Goal: Information Seeking & Learning: Learn about a topic

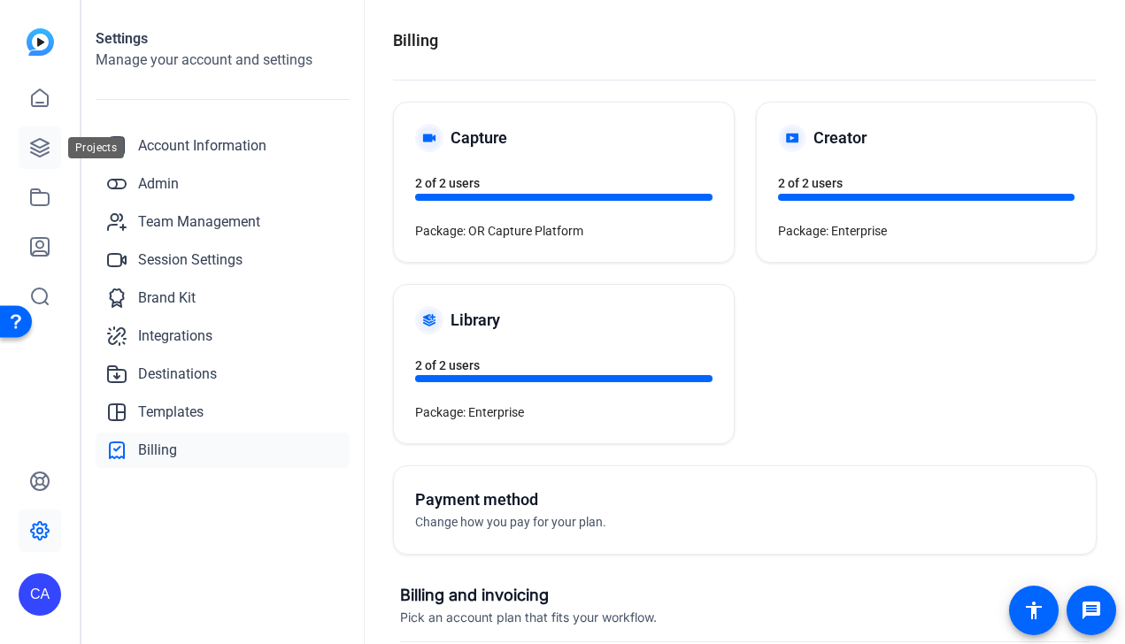
click at [40, 155] on icon at bounding box center [40, 148] width 18 height 18
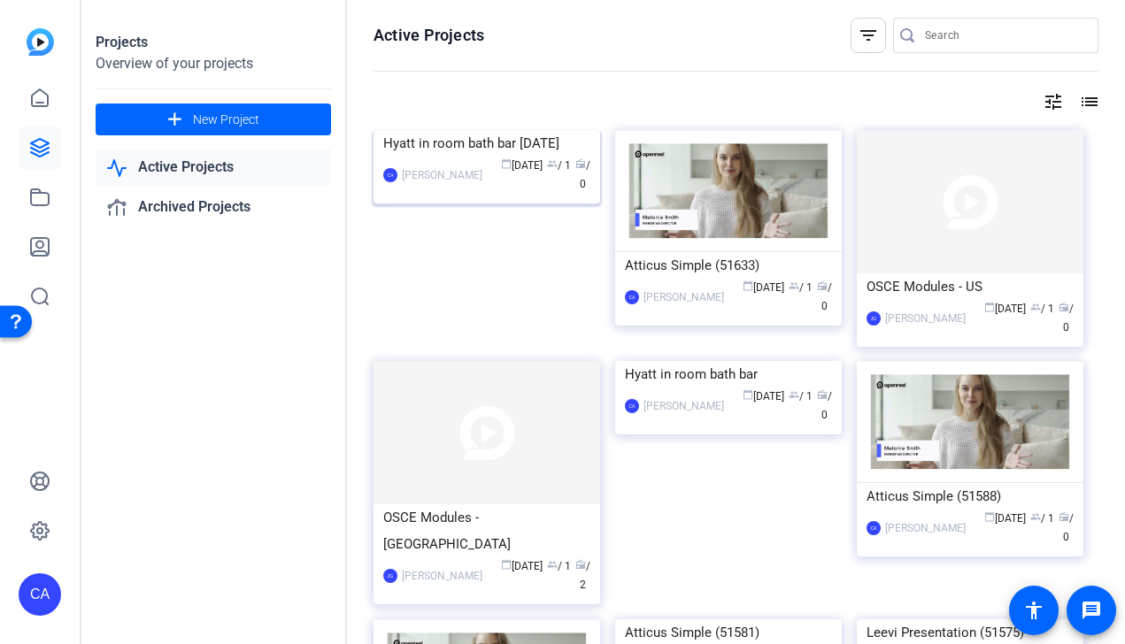
click at [507, 130] on img at bounding box center [486, 130] width 227 height 0
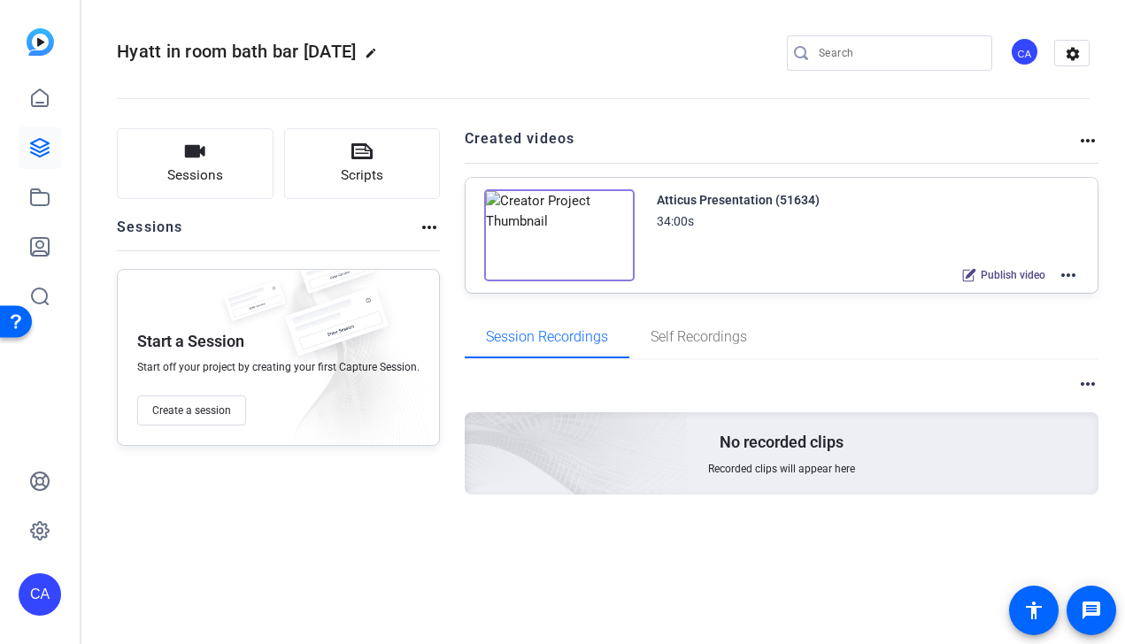
click at [564, 236] on img at bounding box center [559, 235] width 150 height 92
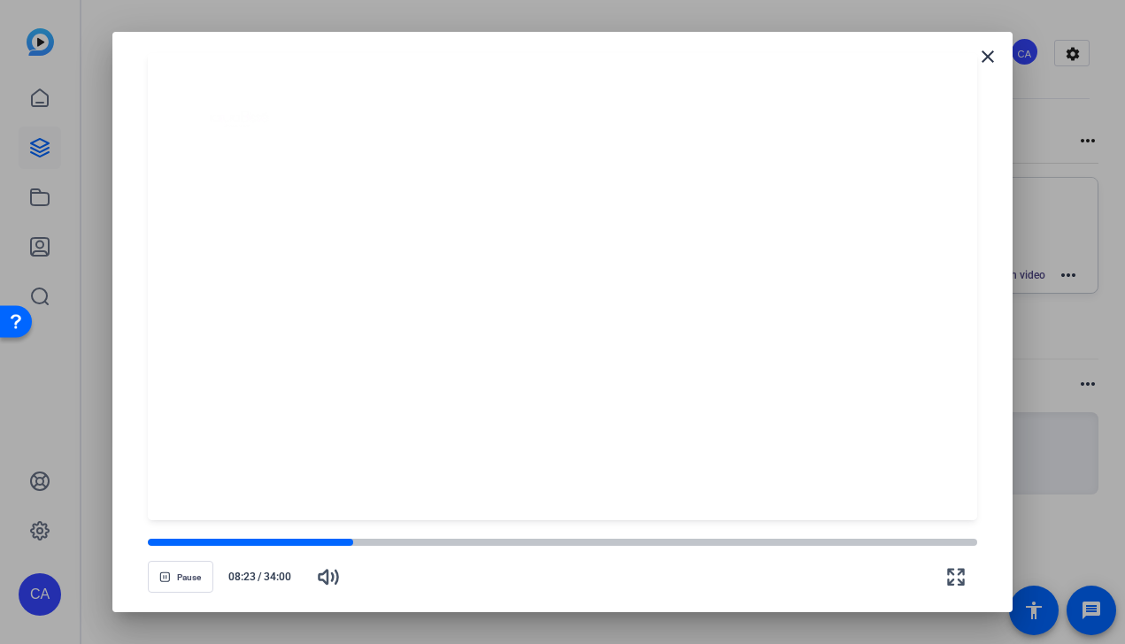
drag, startPoint x: 167, startPoint y: 545, endPoint x: 353, endPoint y: 557, distance: 186.2
click at [353, 557] on div "Pause 08:23 / 34:00" at bounding box center [562, 567] width 829 height 62
click at [188, 572] on span "Pause" at bounding box center [189, 577] width 24 height 11
click at [985, 57] on mat-icon "close" at bounding box center [987, 56] width 21 height 21
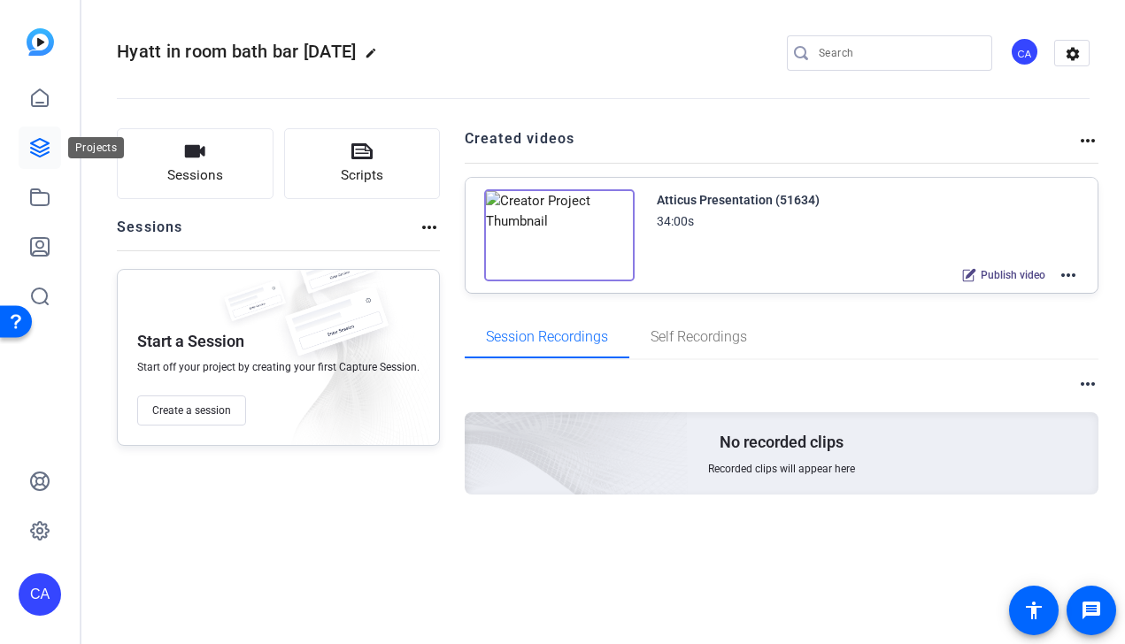
click at [46, 153] on icon at bounding box center [40, 148] width 18 height 18
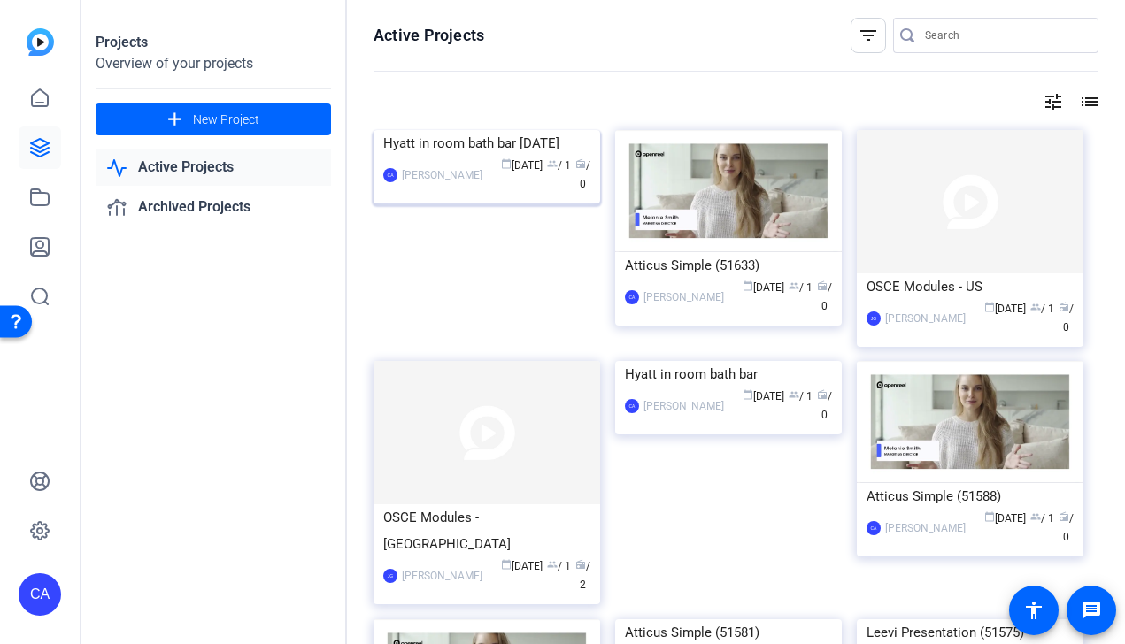
click at [497, 130] on img at bounding box center [486, 130] width 227 height 0
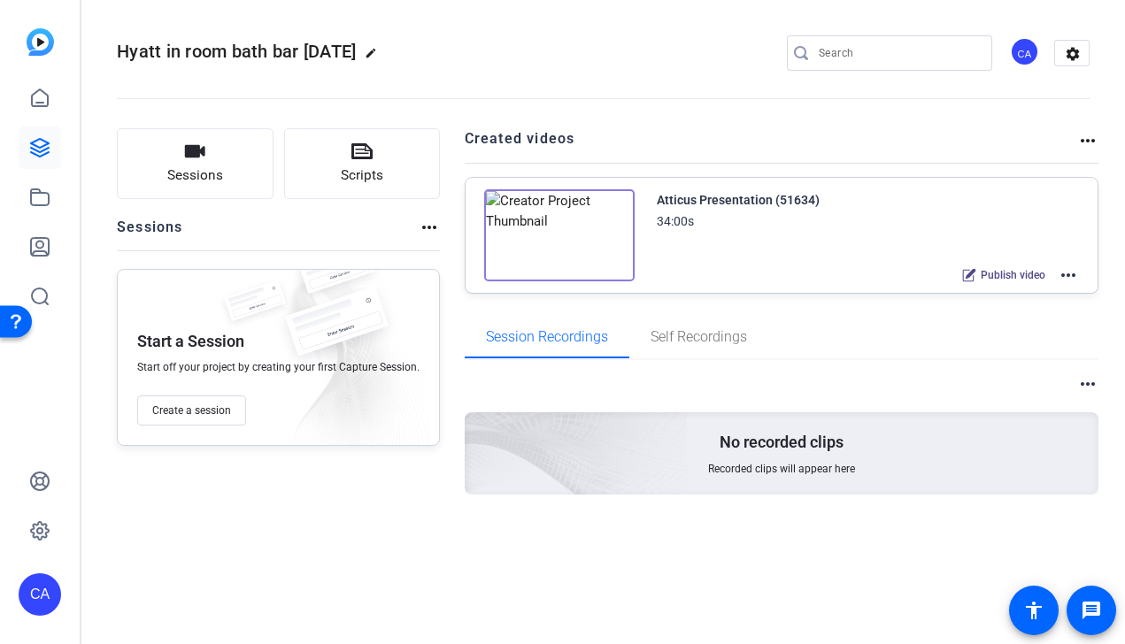
click at [562, 242] on img at bounding box center [559, 235] width 150 height 92
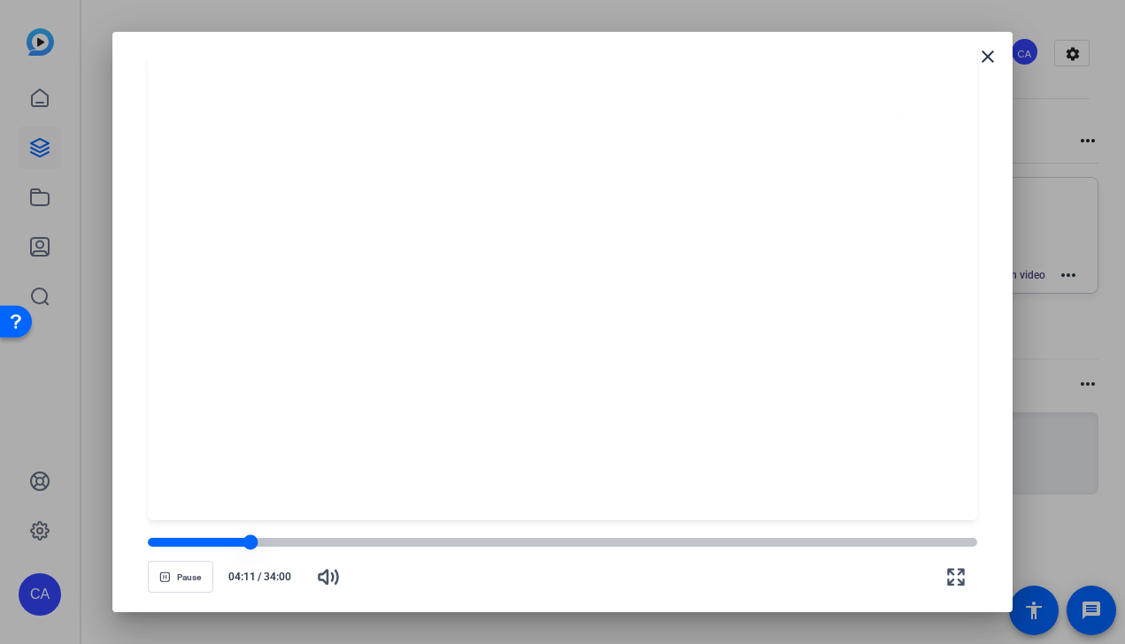
drag, startPoint x: 153, startPoint y: 543, endPoint x: 250, endPoint y: 548, distance: 97.4
click at [250, 548] on div at bounding box center [250, 541] width 15 height 15
drag, startPoint x: 252, startPoint y: 544, endPoint x: 324, endPoint y: 542, distance: 71.7
click at [324, 542] on div at bounding box center [323, 541] width 15 height 15
drag, startPoint x: 324, startPoint y: 542, endPoint x: 497, endPoint y: 545, distance: 173.4
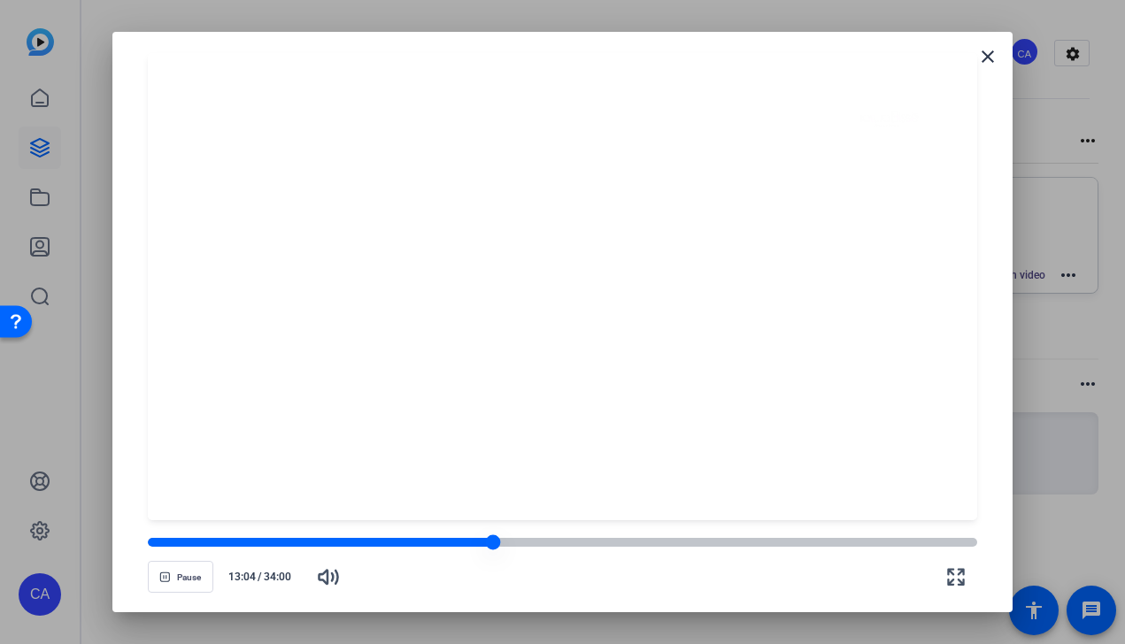
click at [497, 545] on div at bounding box center [493, 541] width 15 height 15
click at [992, 57] on mat-icon "close" at bounding box center [987, 56] width 21 height 21
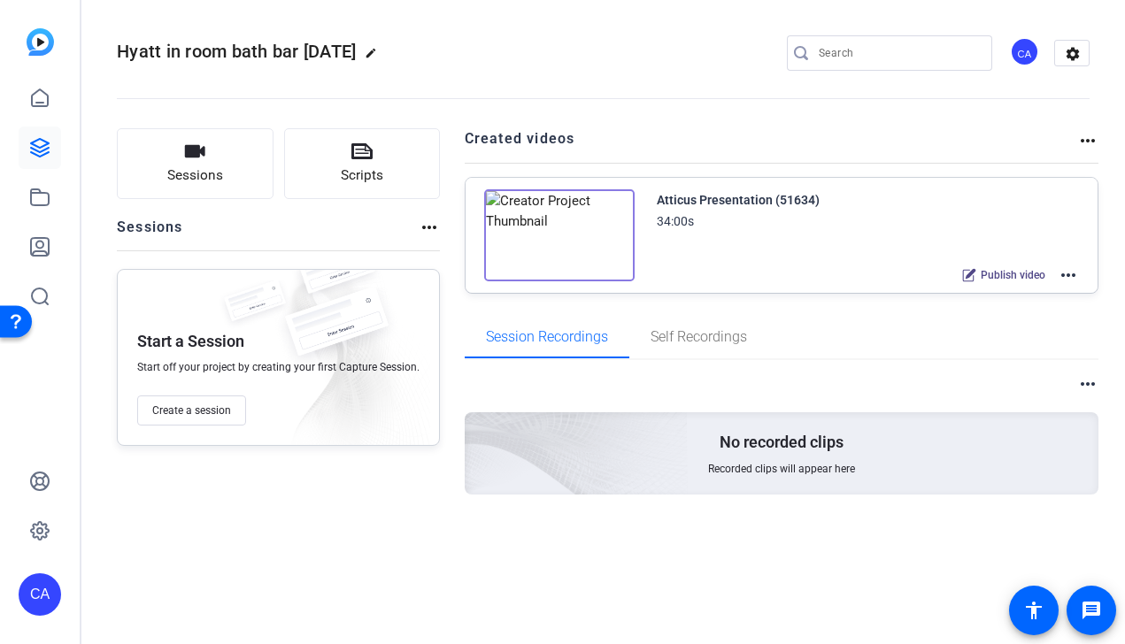
click at [1072, 273] on mat-icon "more_horiz" at bounding box center [1067, 275] width 21 height 21
click at [837, 312] on div at bounding box center [562, 322] width 1125 height 644
click at [1086, 142] on mat-icon "more_horiz" at bounding box center [1087, 140] width 21 height 21
click at [1092, 382] on div at bounding box center [562, 322] width 1125 height 644
click at [1092, 382] on mat-icon "more_horiz" at bounding box center [1087, 383] width 21 height 21
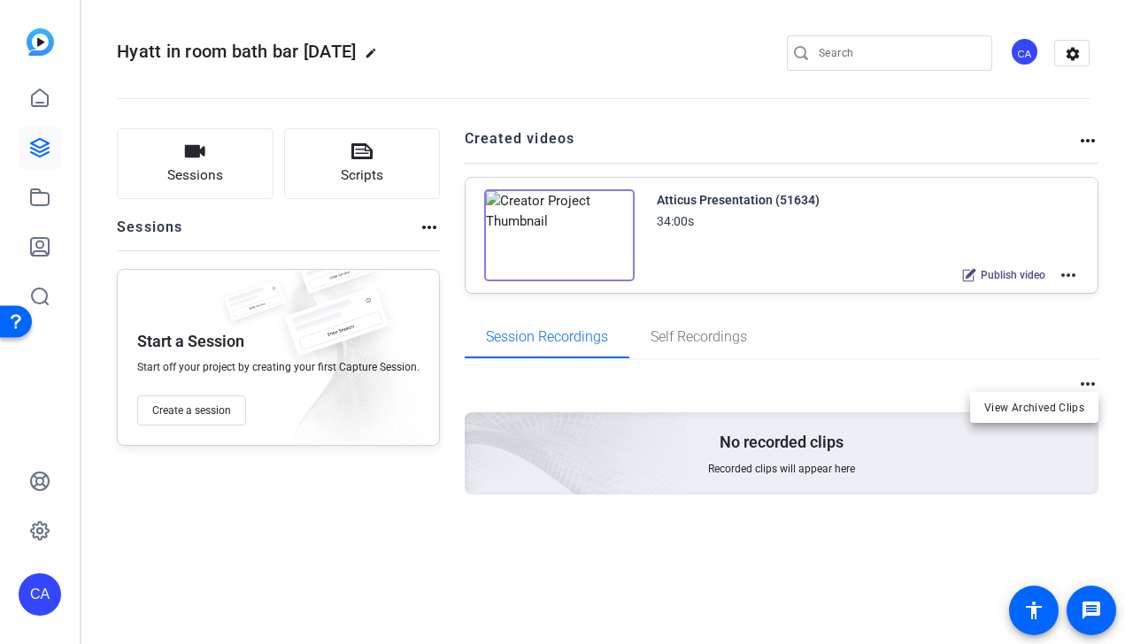
click at [1067, 273] on div at bounding box center [562, 322] width 1125 height 644
click at [1067, 273] on mat-icon "more_horiz" at bounding box center [1067, 275] width 21 height 21
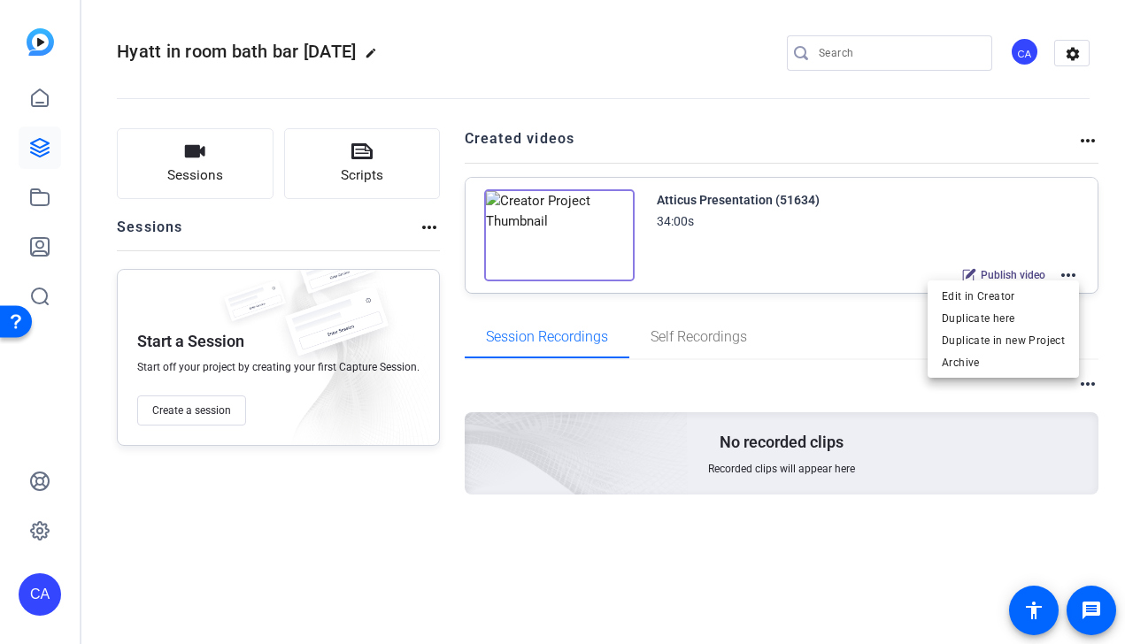
click at [1079, 54] on div at bounding box center [562, 322] width 1125 height 644
click at [1079, 54] on mat-icon "settings" at bounding box center [1072, 54] width 35 height 27
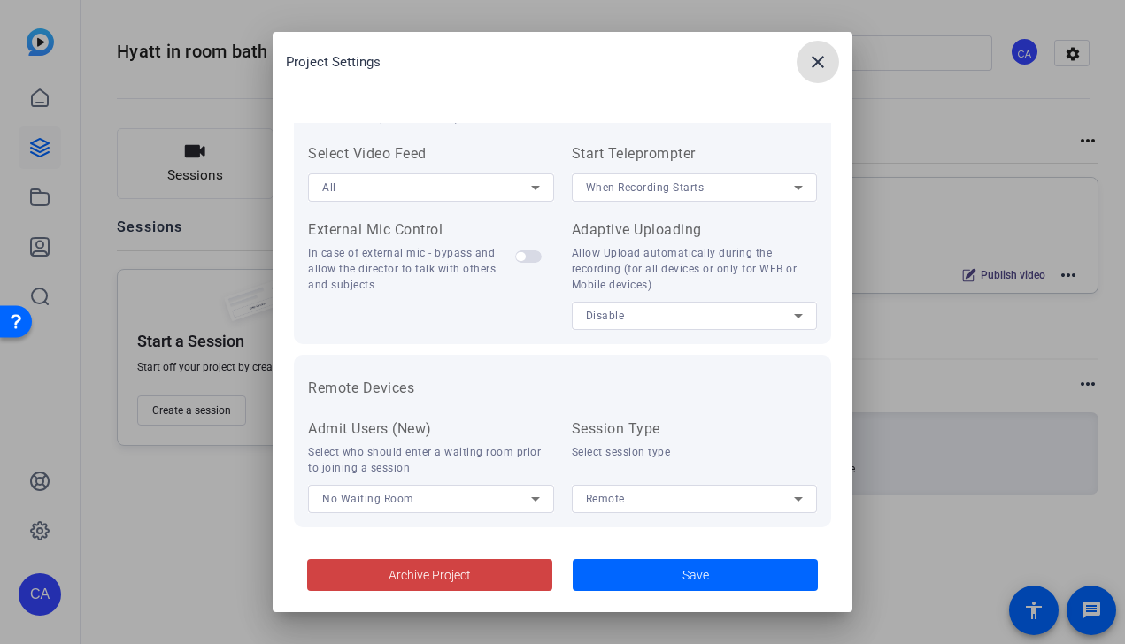
scroll to position [389, 0]
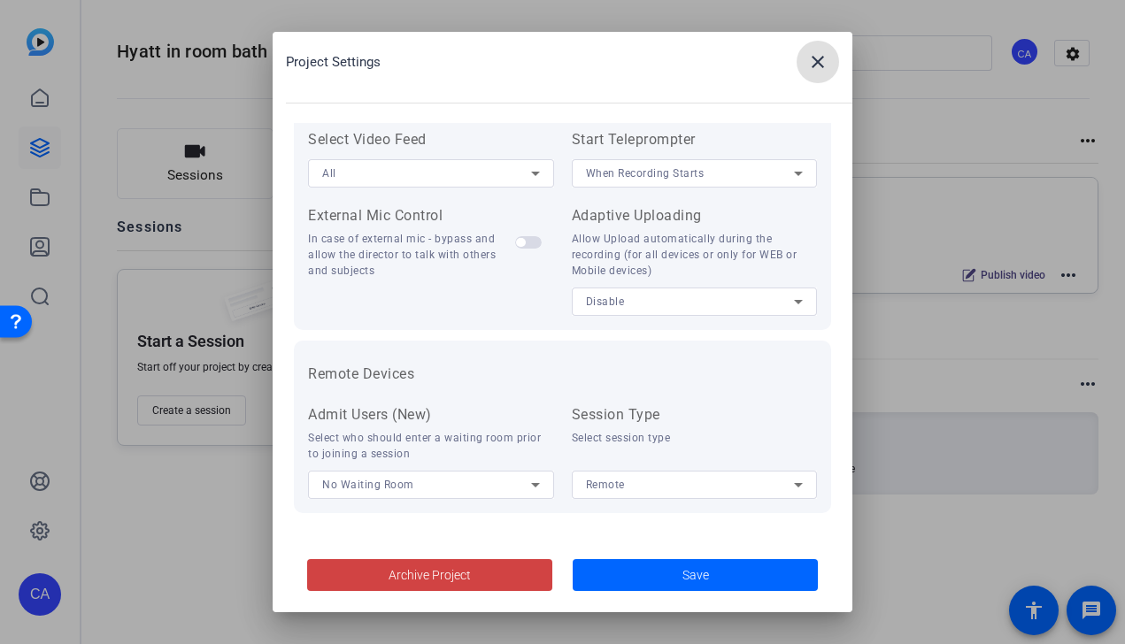
click at [811, 74] on span at bounding box center [817, 62] width 42 height 42
